Goal: Transaction & Acquisition: Book appointment/travel/reservation

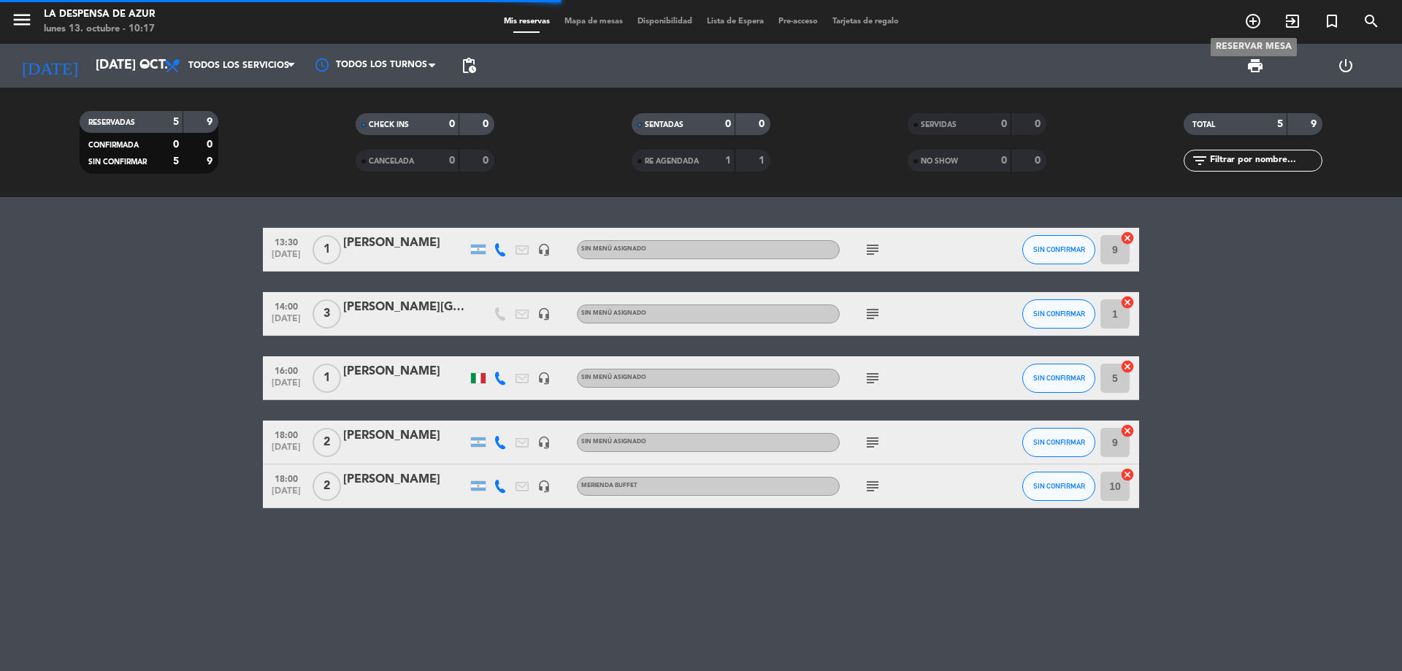
click at [1251, 23] on icon "add_circle_outline" at bounding box center [1253, 21] width 18 height 18
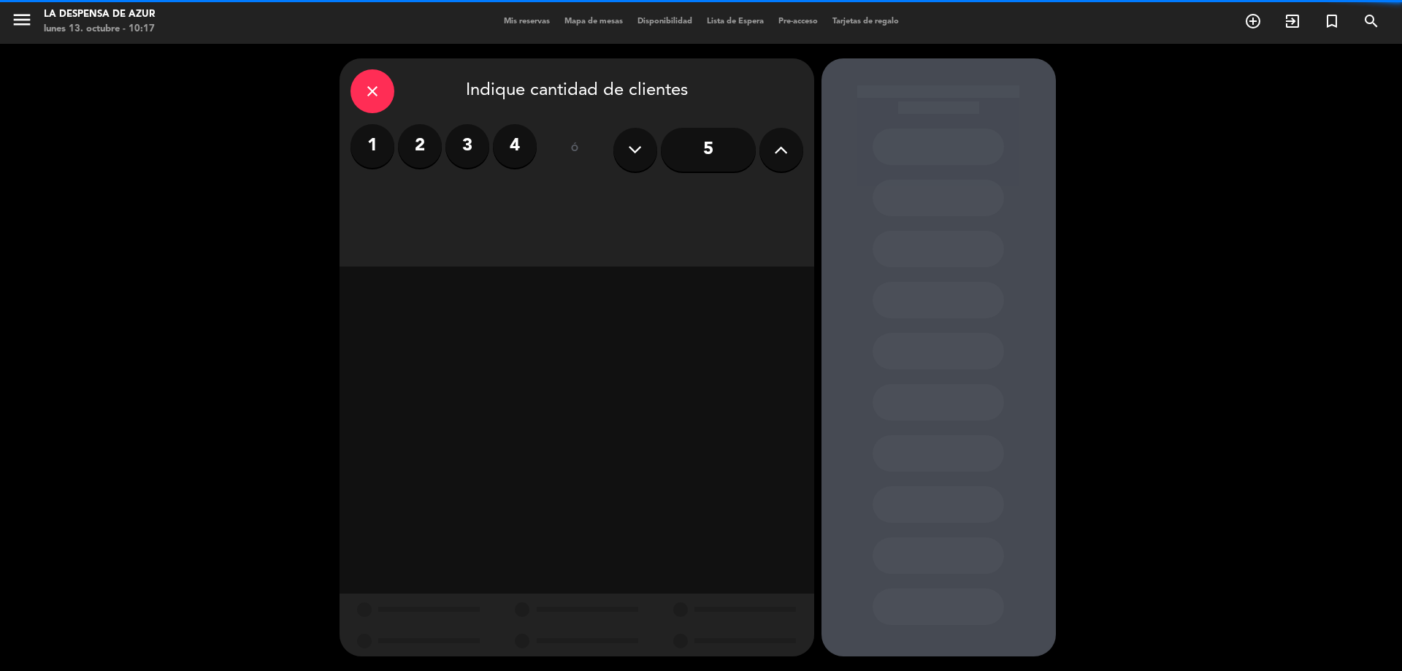
click at [437, 157] on div "1 2 3 4" at bounding box center [443, 146] width 186 height 44
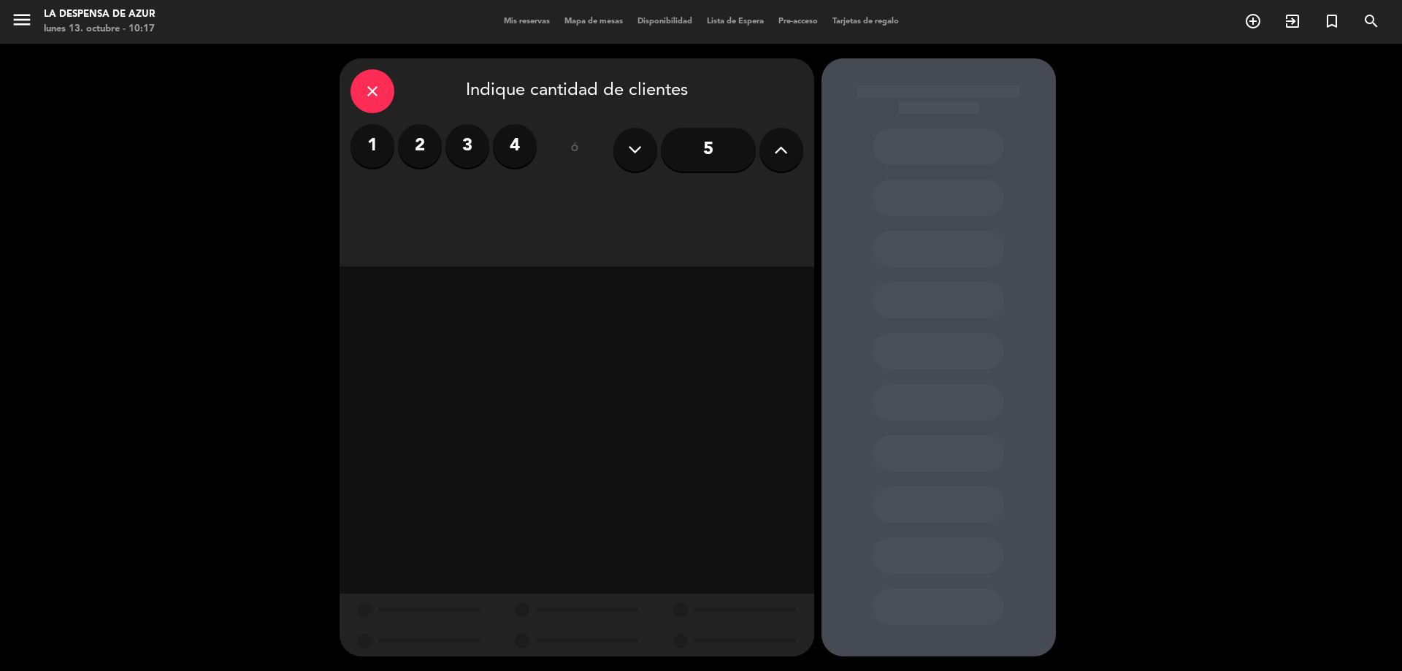
click at [432, 152] on label "2" at bounding box center [420, 146] width 44 height 44
click at [748, 193] on div "Cena" at bounding box center [747, 199] width 110 height 29
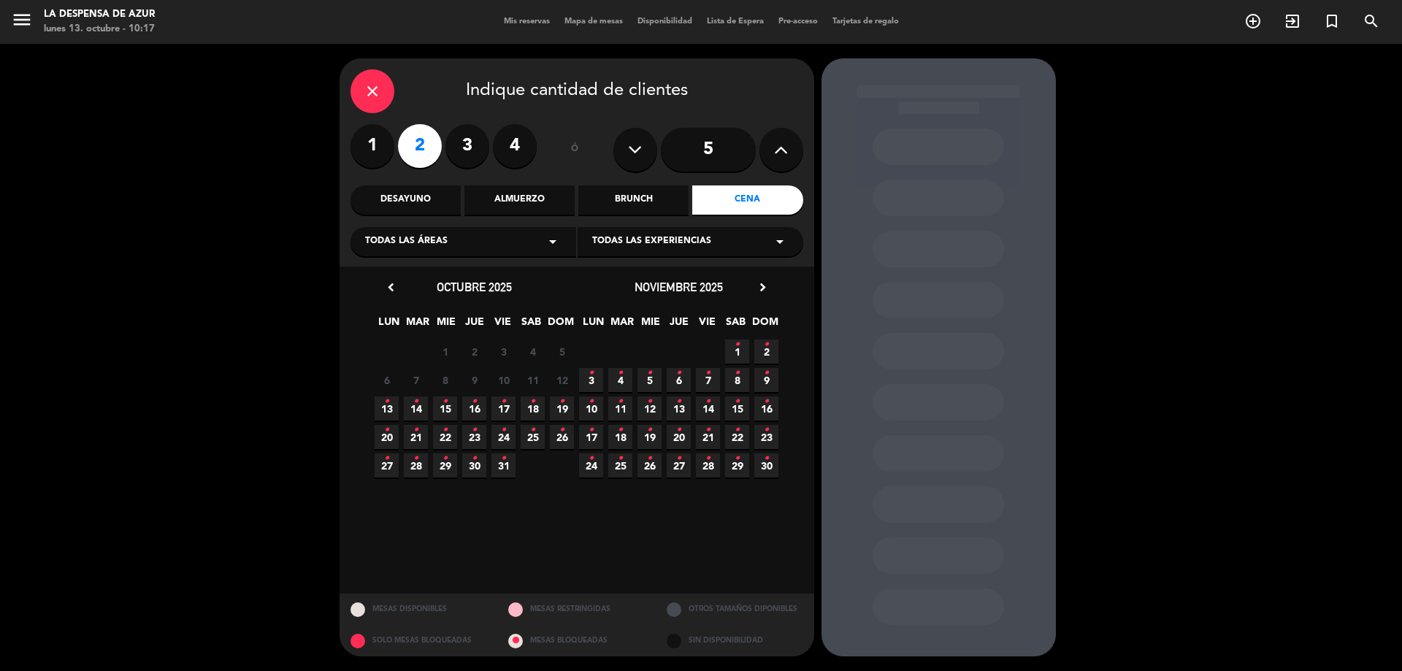
click at [410, 413] on span "14 •" at bounding box center [416, 408] width 24 height 24
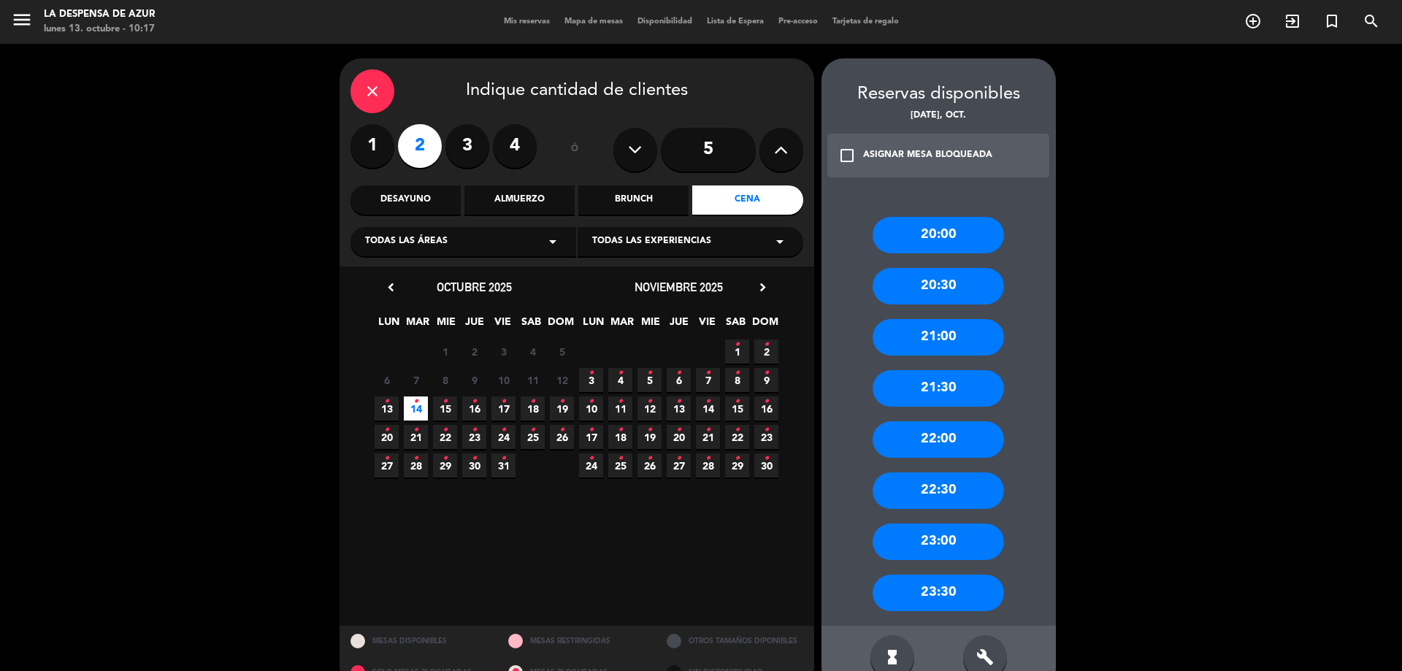
click at [975, 433] on div "22:00" at bounding box center [937, 439] width 131 height 37
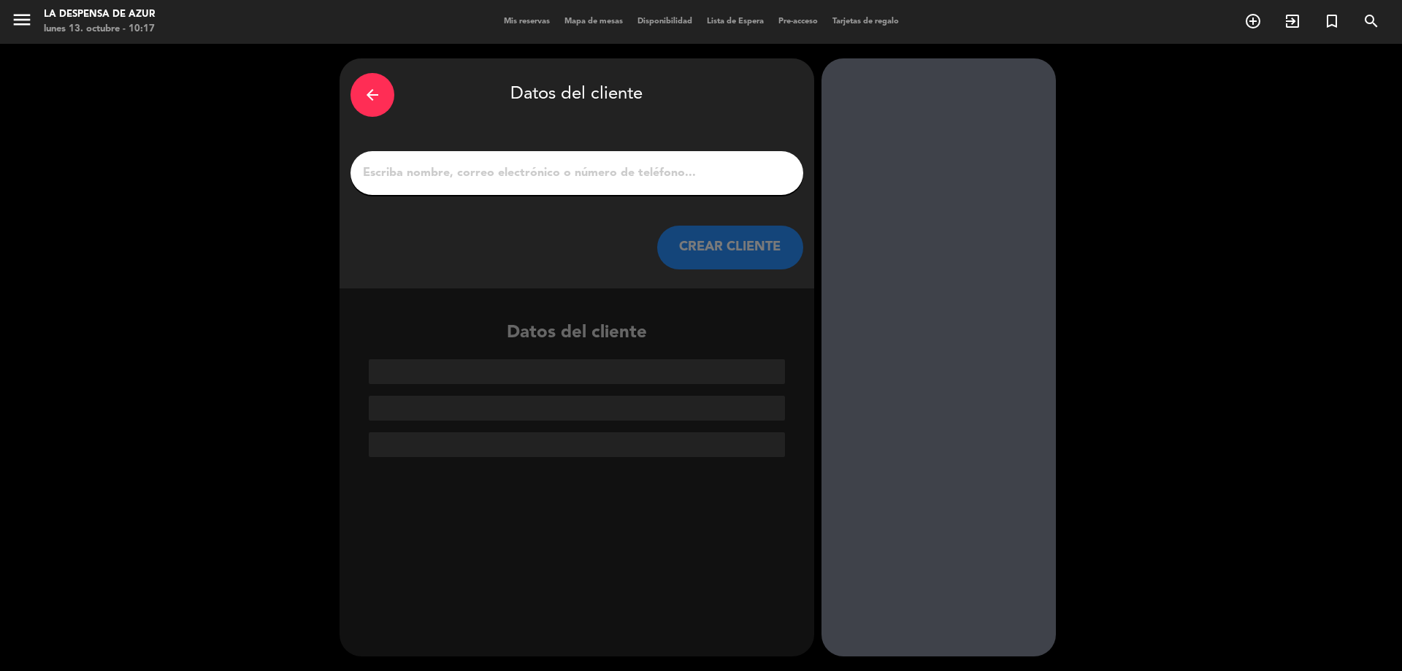
click at [590, 173] on input "1" at bounding box center [576, 173] width 431 height 20
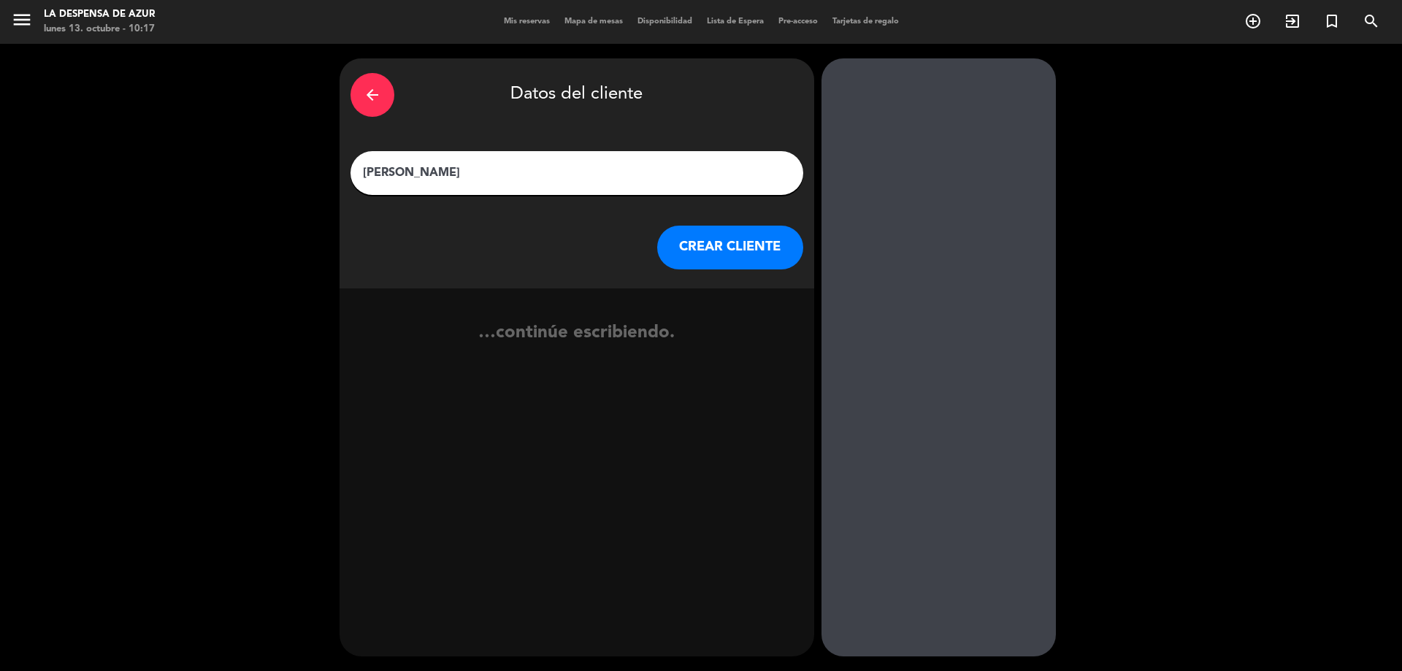
type input "[PERSON_NAME]"
click at [699, 250] on button "CREAR CLIENTE" at bounding box center [730, 248] width 146 height 44
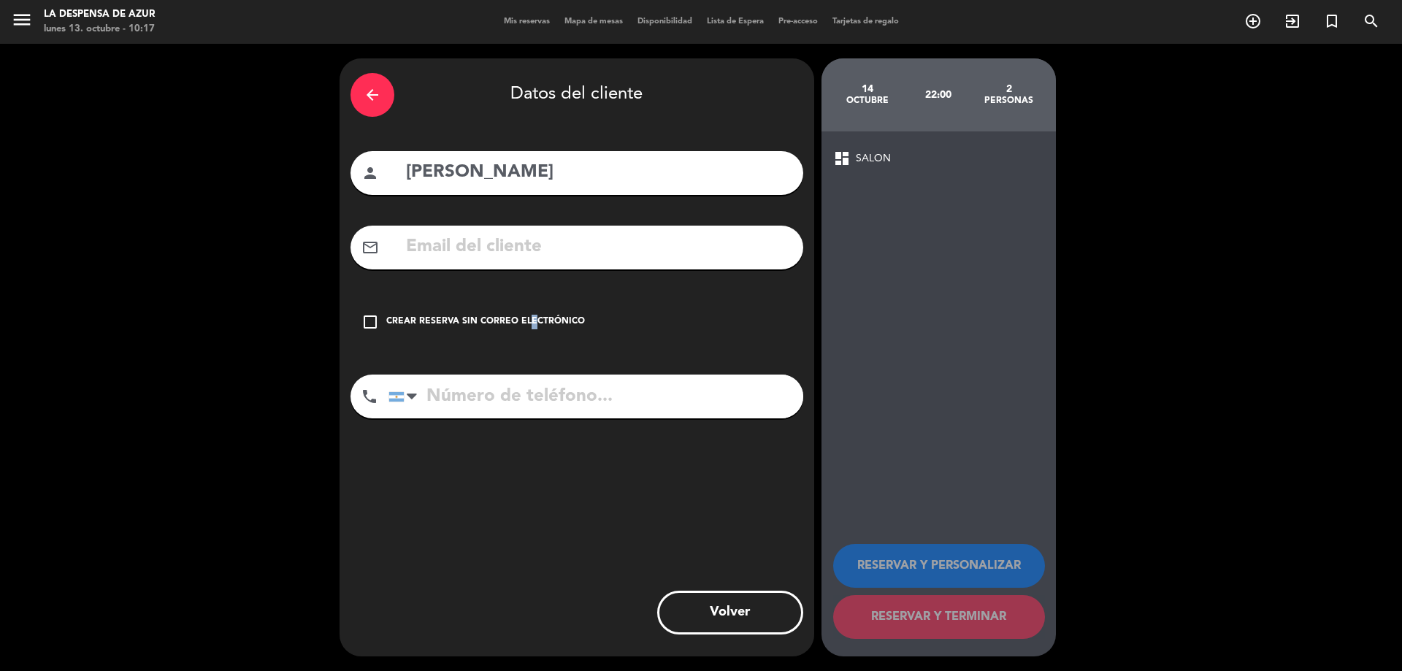
drag, startPoint x: 526, startPoint y: 334, endPoint x: 533, endPoint y: 335, distance: 7.4
click at [525, 331] on div "check_box_outline_blank Crear reserva sin correo electrónico" at bounding box center [576, 322] width 453 height 44
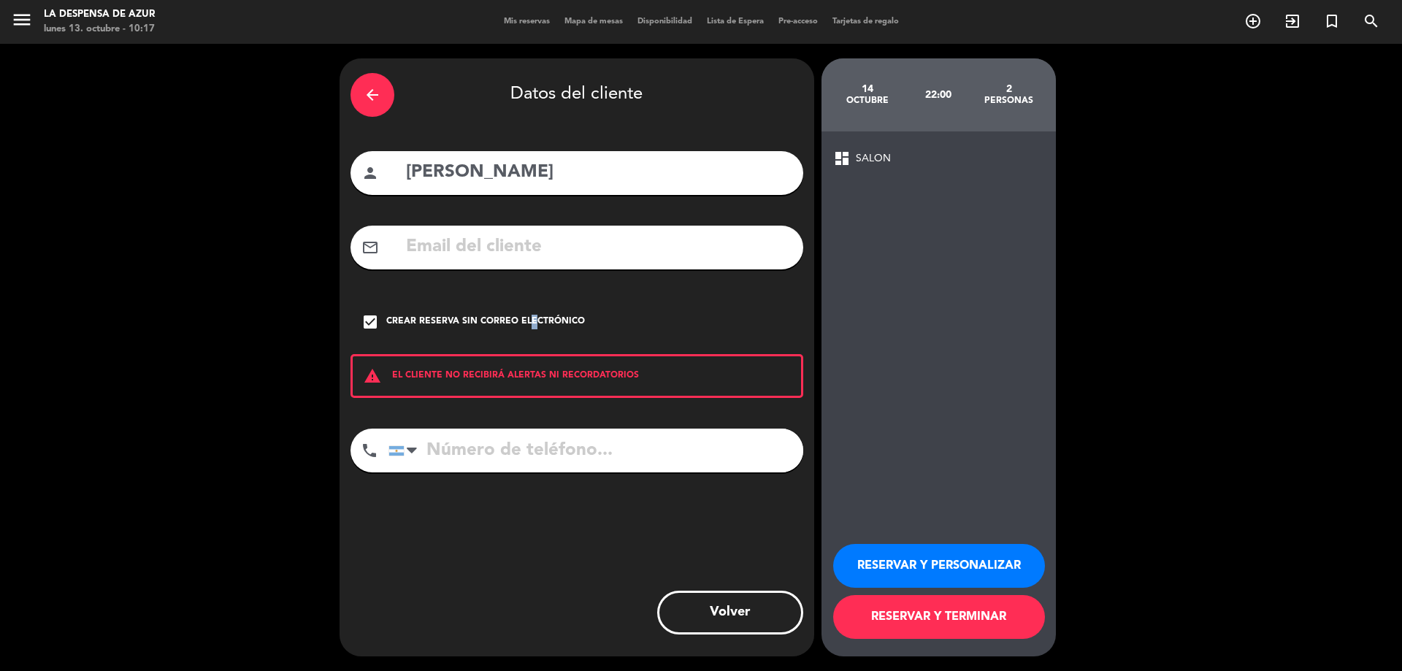
click at [994, 570] on button "RESERVAR Y PERSONALIZAR" at bounding box center [939, 566] width 212 height 44
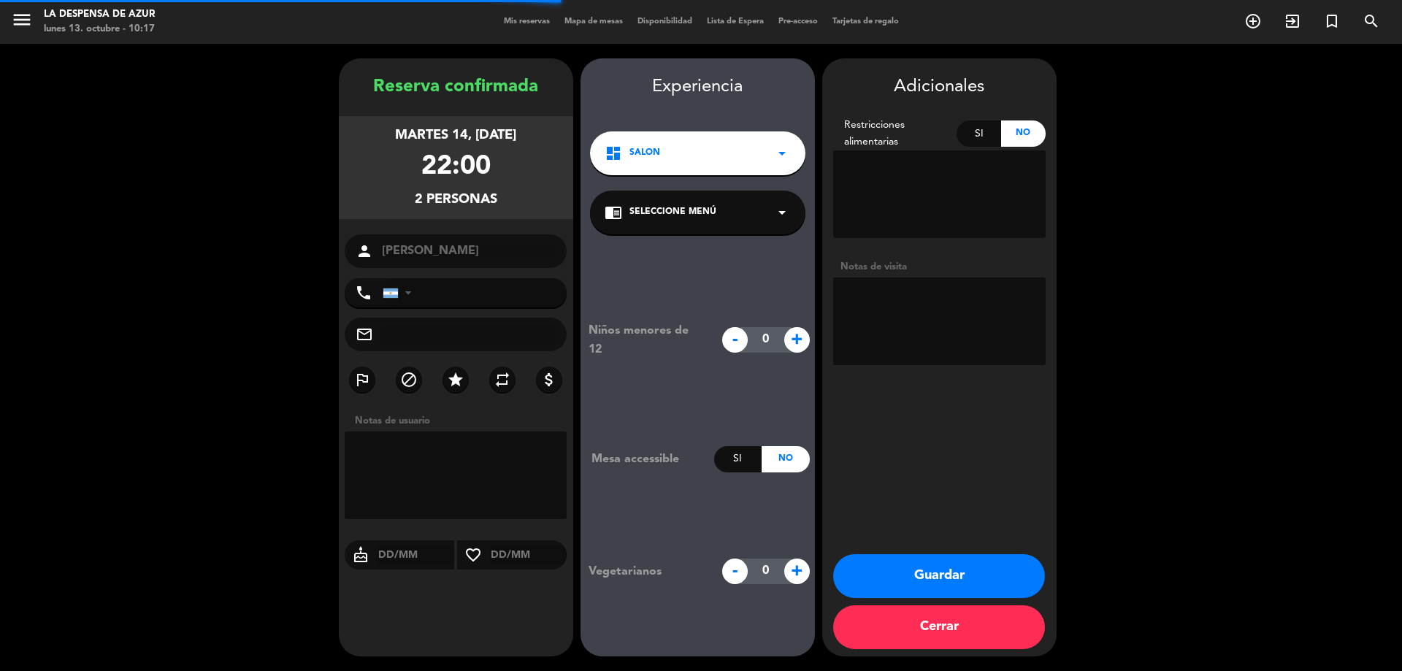
click at [937, 334] on textarea at bounding box center [939, 321] width 212 height 88
type textarea "Alojados"
click at [1031, 580] on button "Guardar" at bounding box center [939, 576] width 212 height 44
click at [1022, 580] on button "Guardar" at bounding box center [939, 576] width 212 height 44
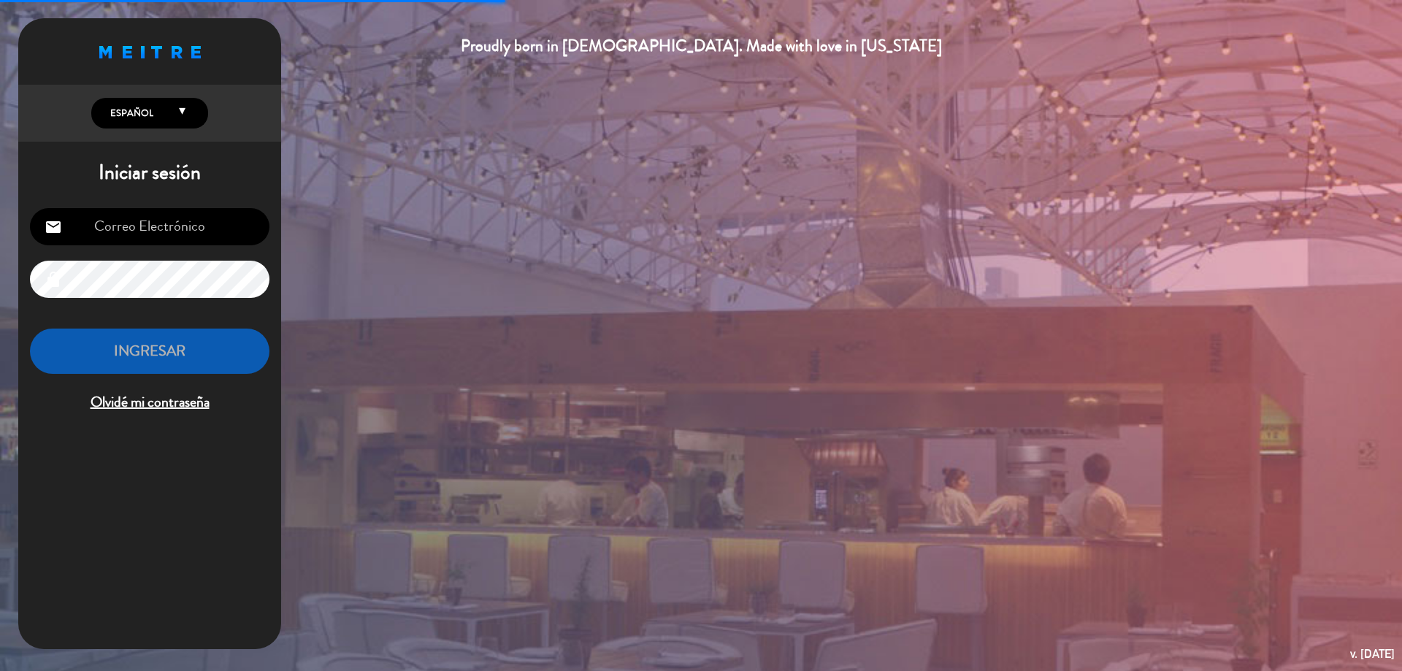
type input "[EMAIL_ADDRESS][DOMAIN_NAME]"
